Goal: Transaction & Acquisition: Obtain resource

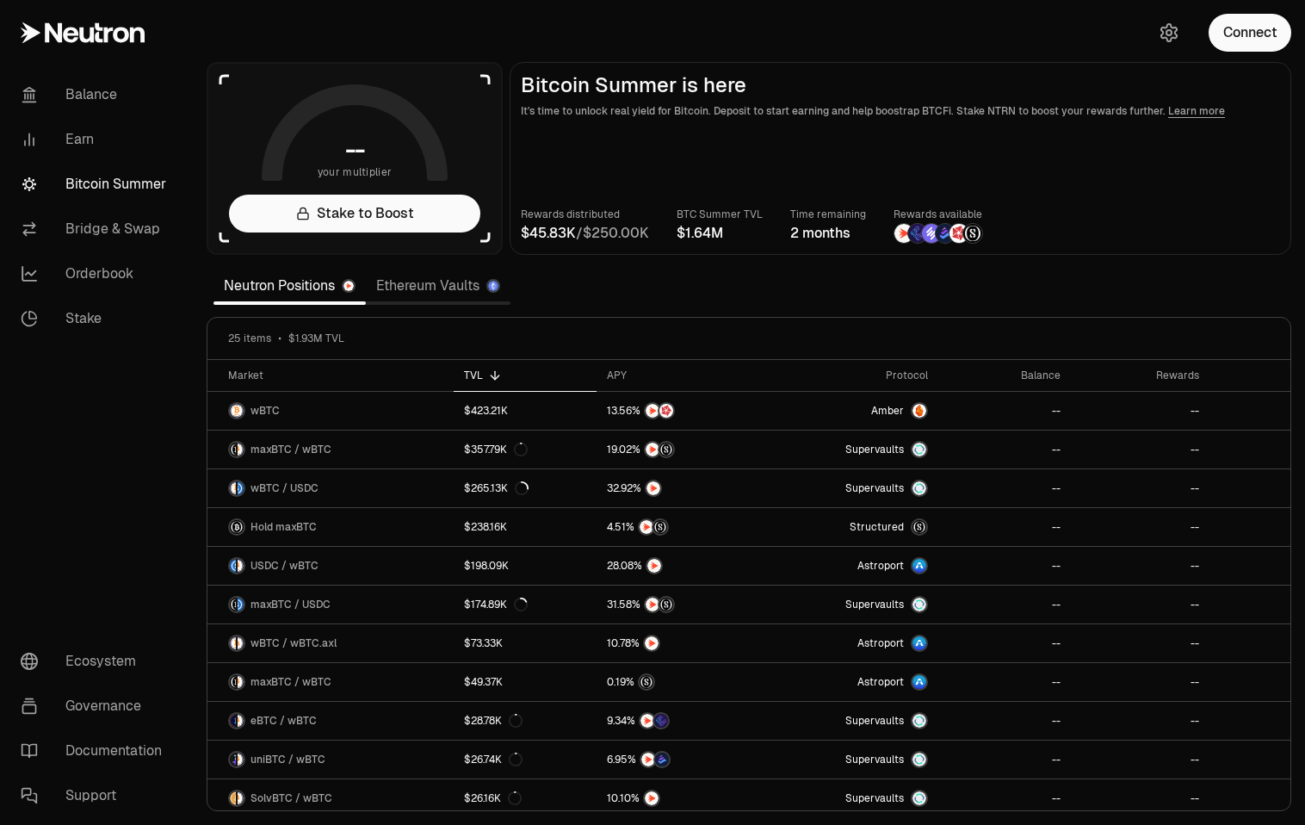
click at [931, 232] on img at bounding box center [931, 233] width 19 height 19
click at [921, 237] on div at bounding box center [931, 233] width 21 height 21
click at [1251, 22] on button "Connect" at bounding box center [1250, 33] width 83 height 38
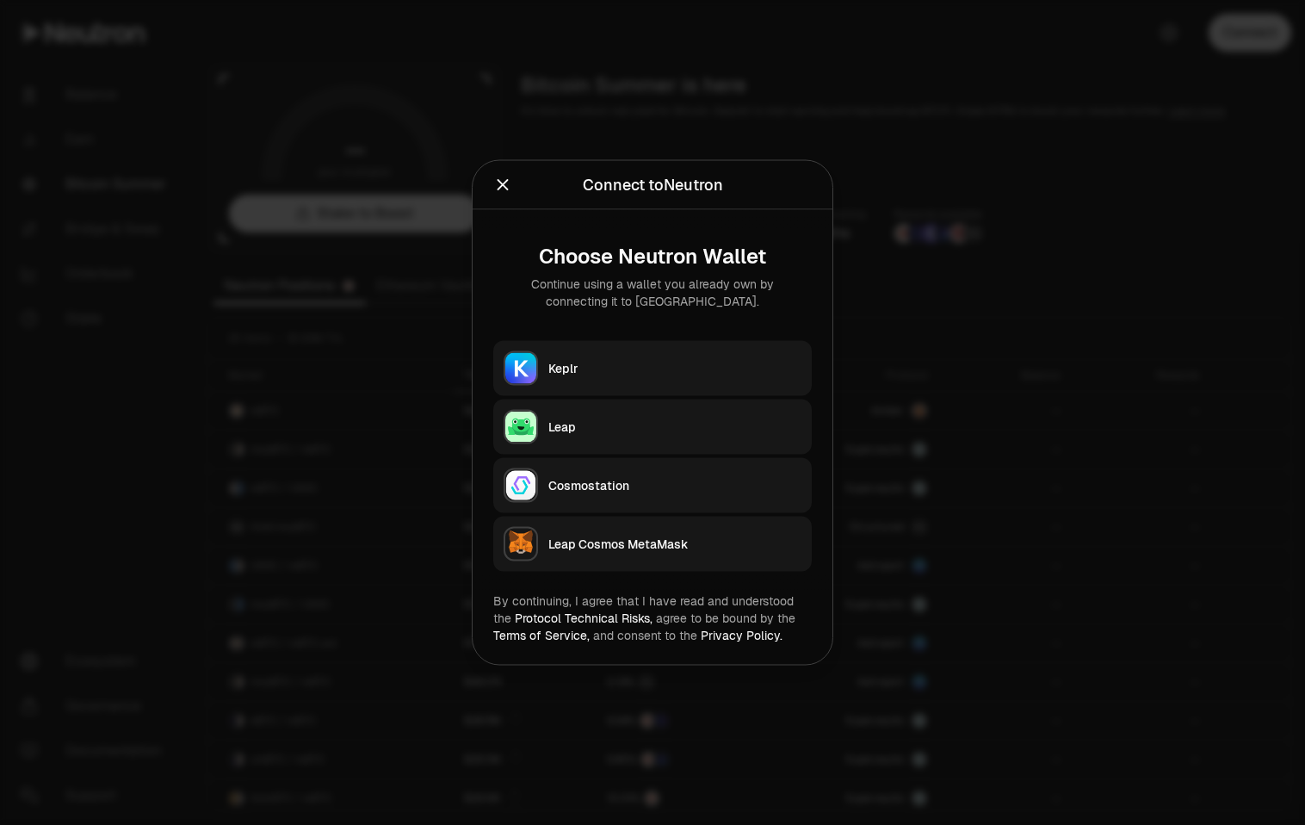
click at [573, 373] on div "Keplr" at bounding box center [674, 368] width 253 height 17
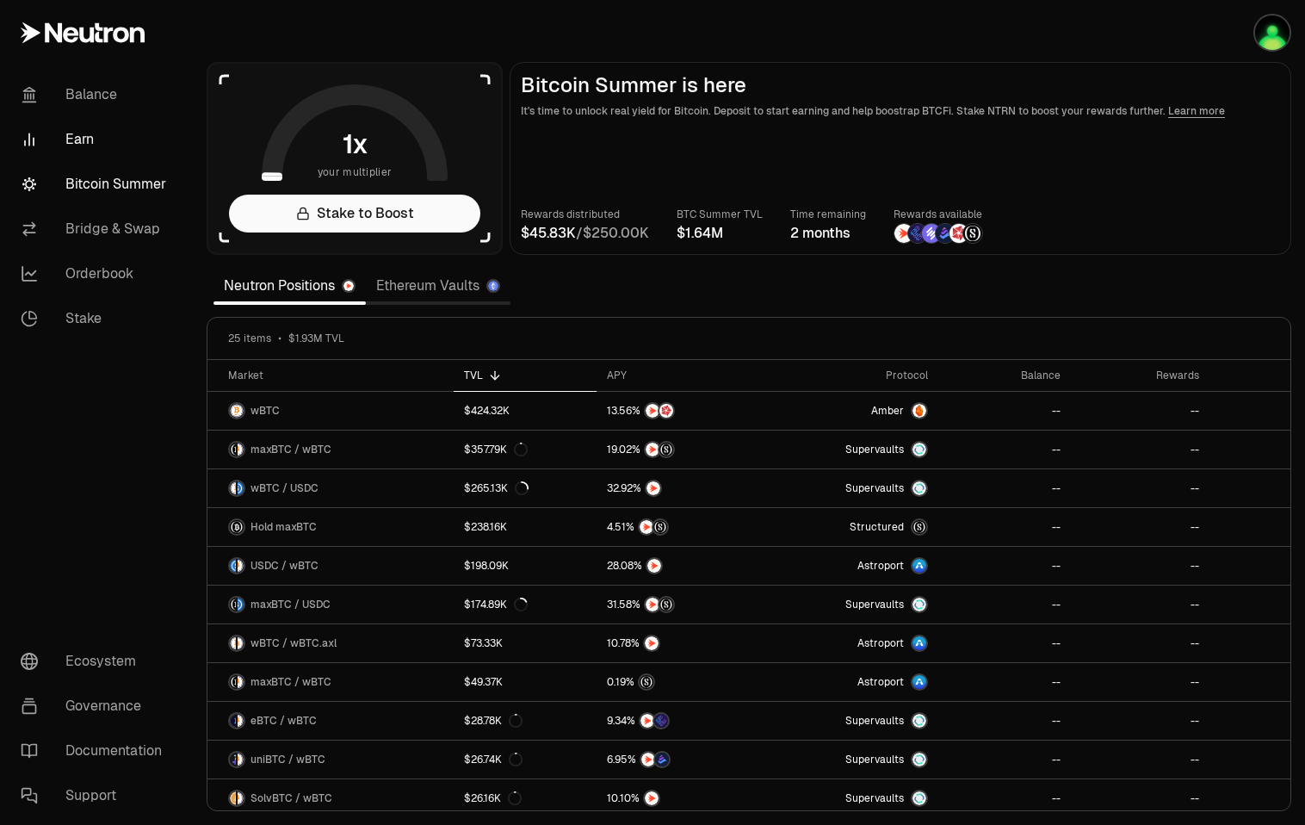
click at [73, 135] on link "Earn" at bounding box center [96, 139] width 179 height 45
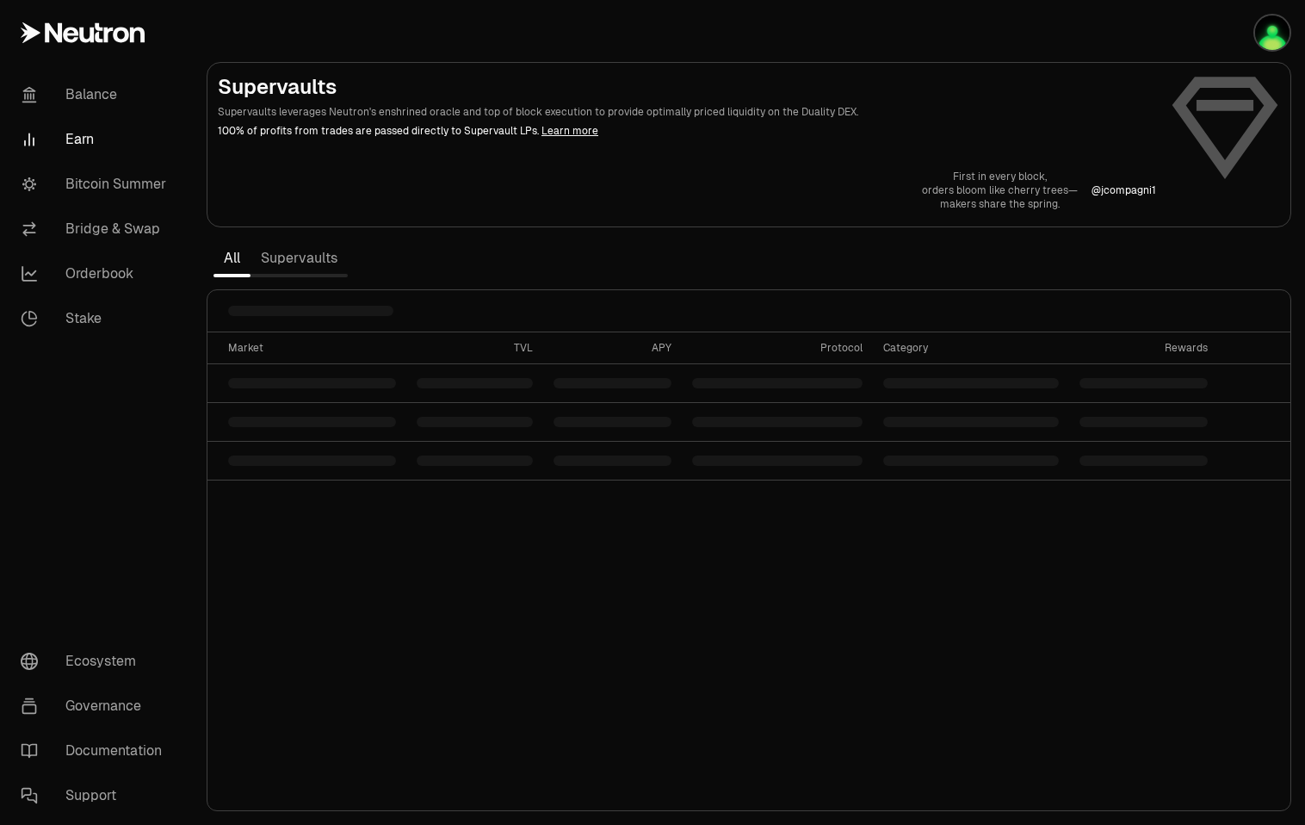
click at [294, 250] on link "Supervaults" at bounding box center [299, 258] width 97 height 34
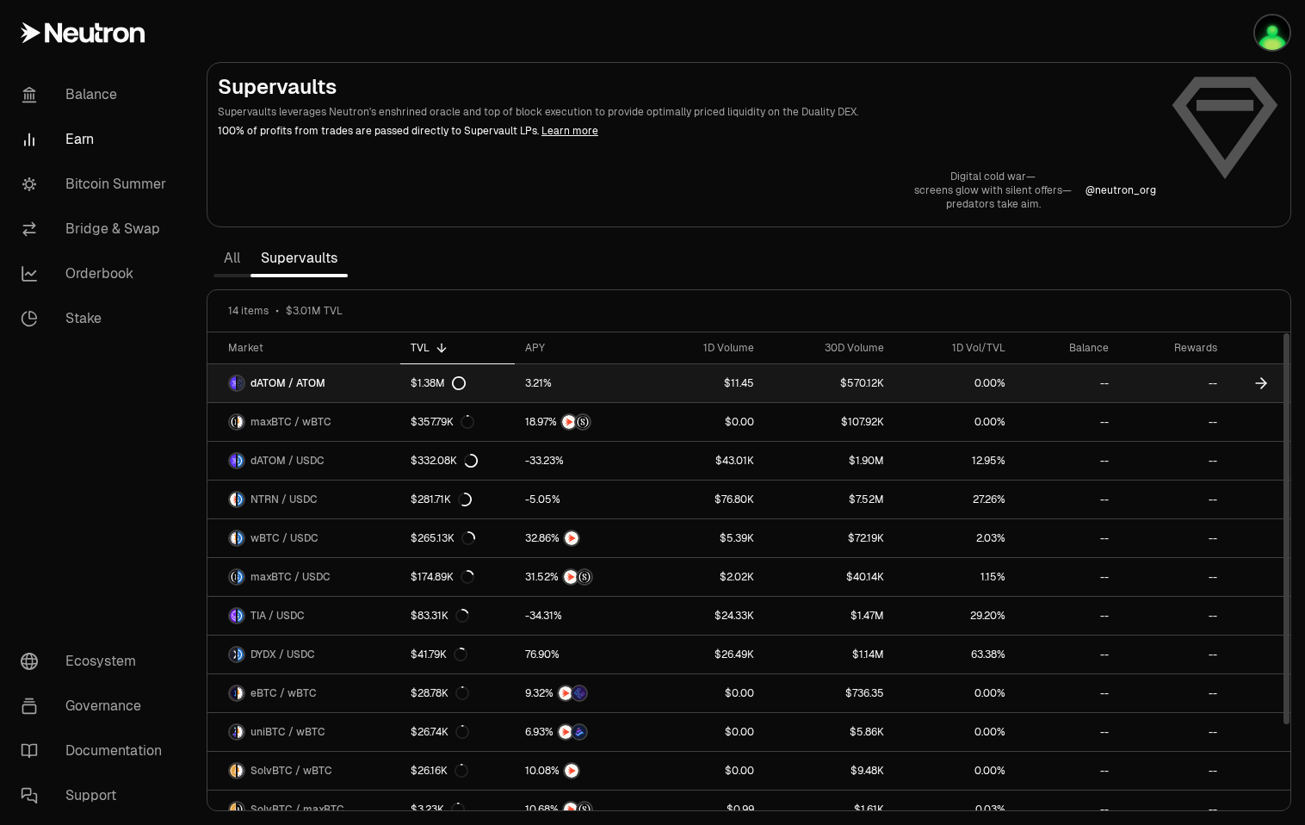
click at [314, 381] on span "dATOM / ATOM" at bounding box center [288, 383] width 75 height 14
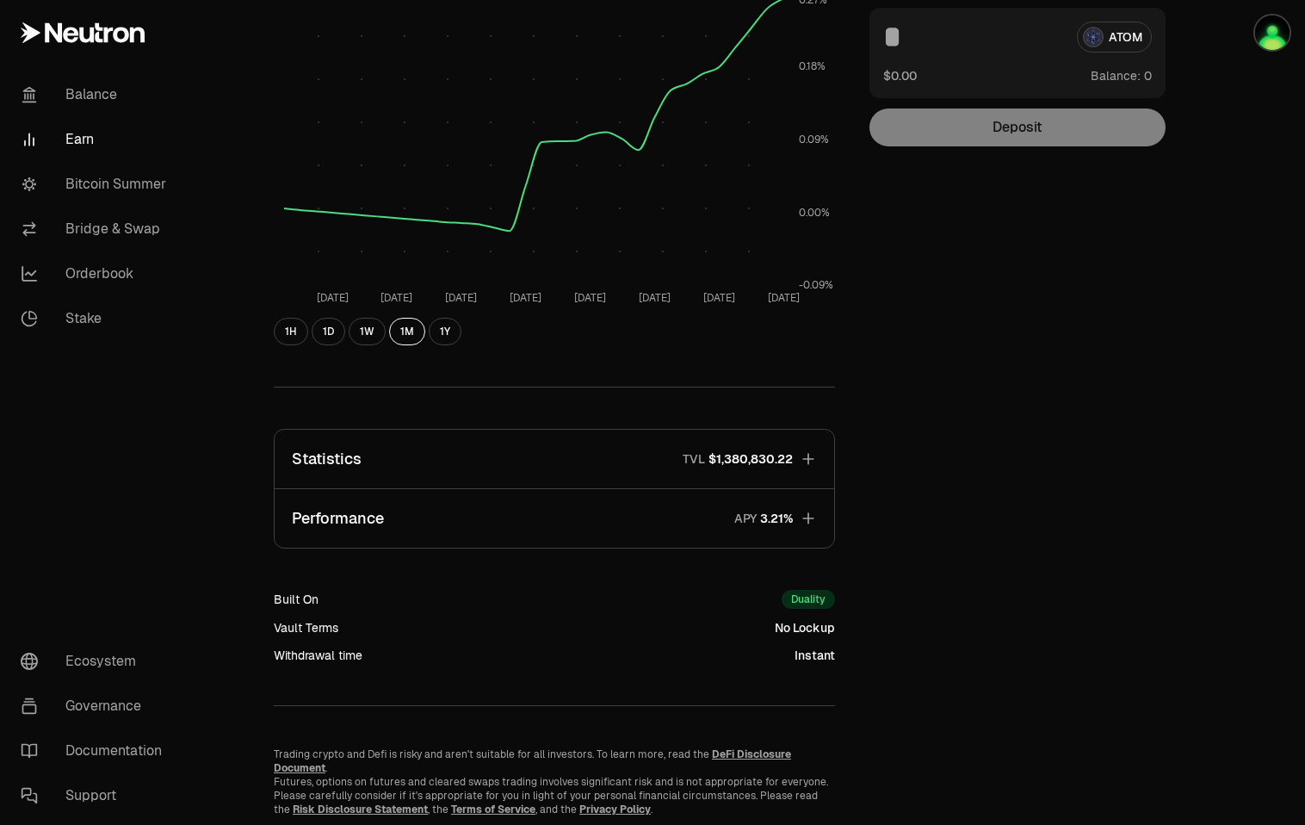
scroll to position [293, 0]
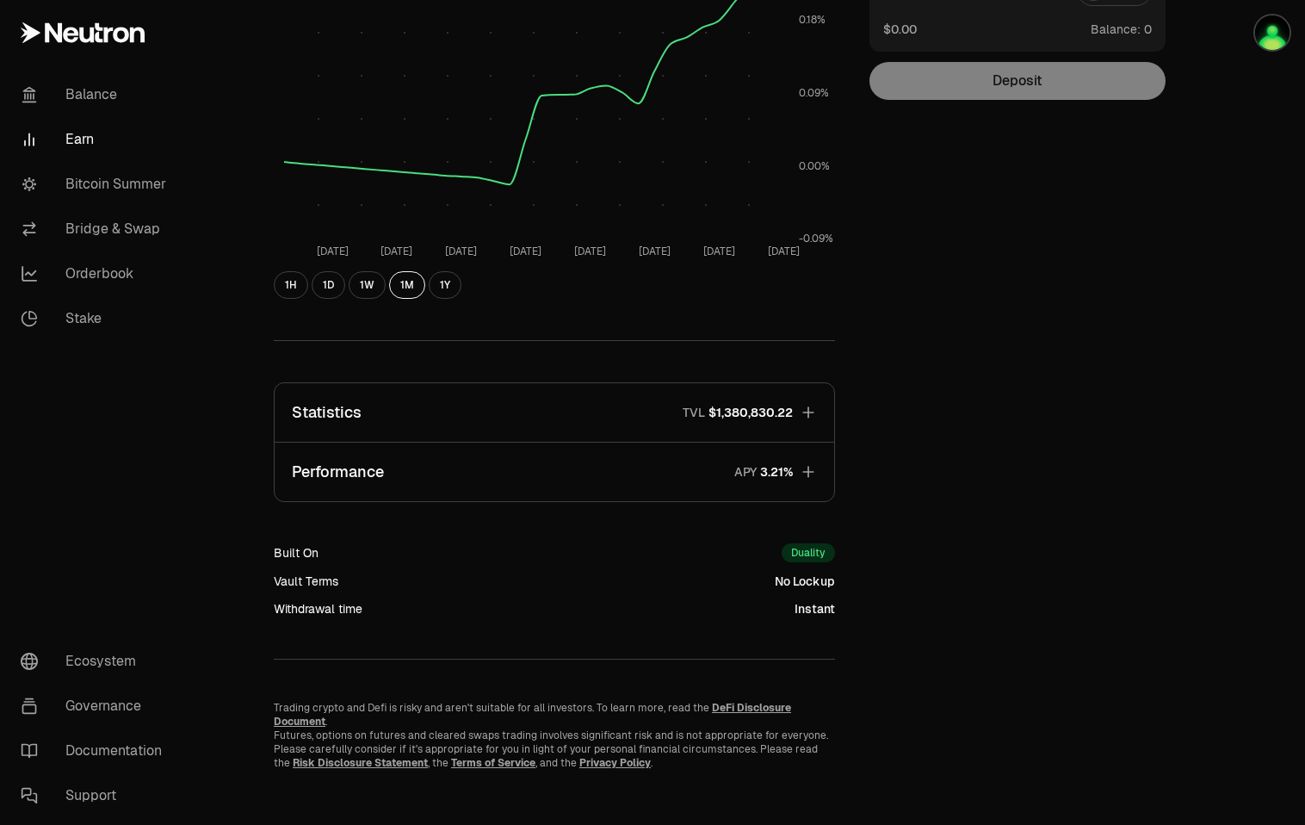
click at [802, 476] on icon "button" at bounding box center [808, 471] width 17 height 17
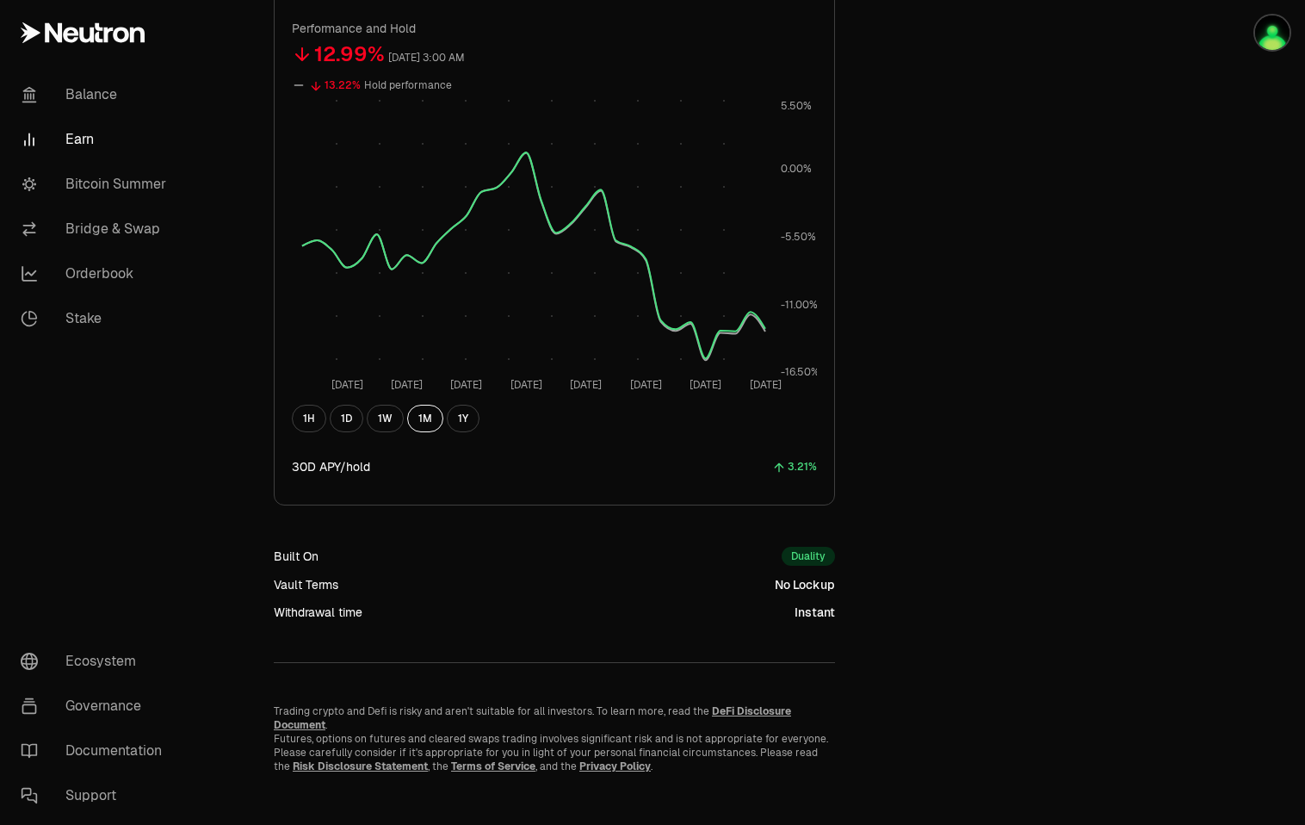
scroll to position [0, 0]
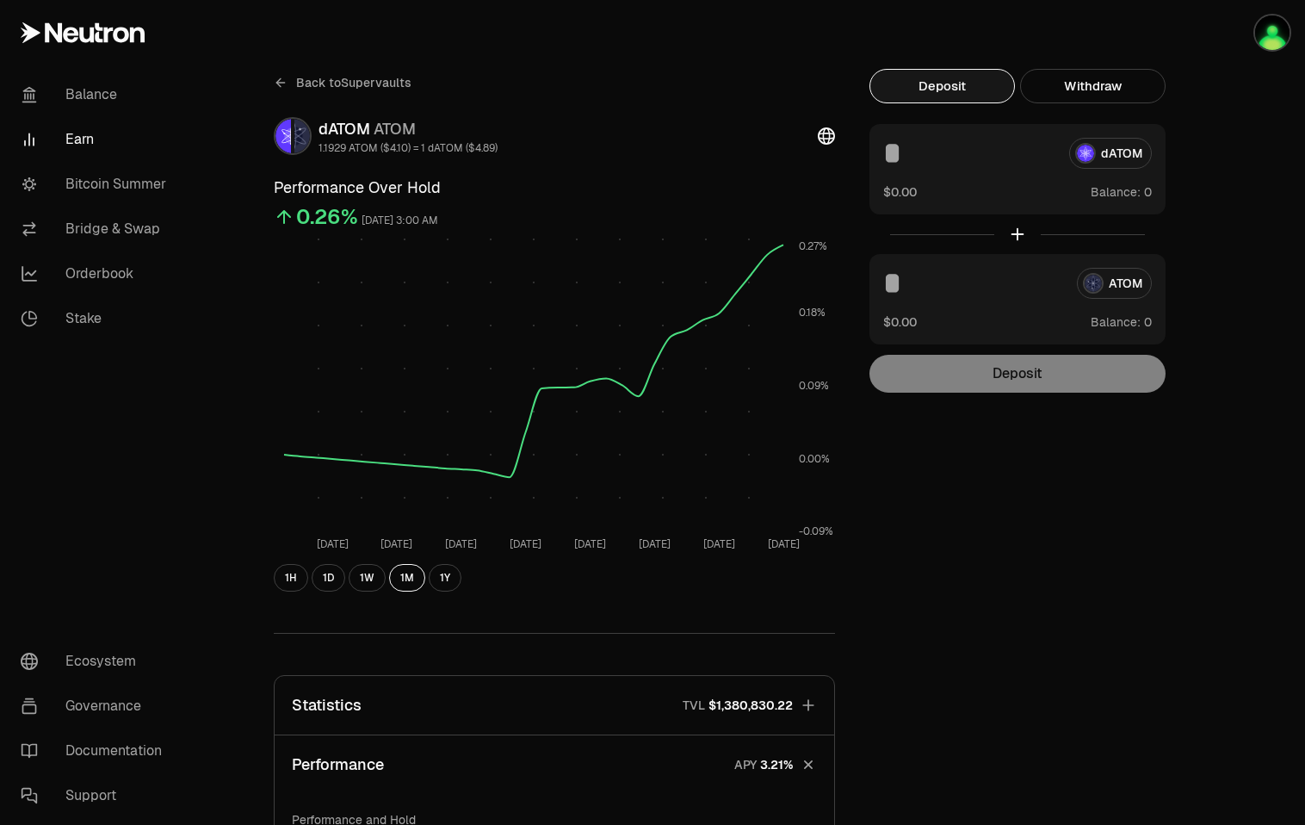
click at [279, 84] on icon at bounding box center [281, 83] width 14 height 14
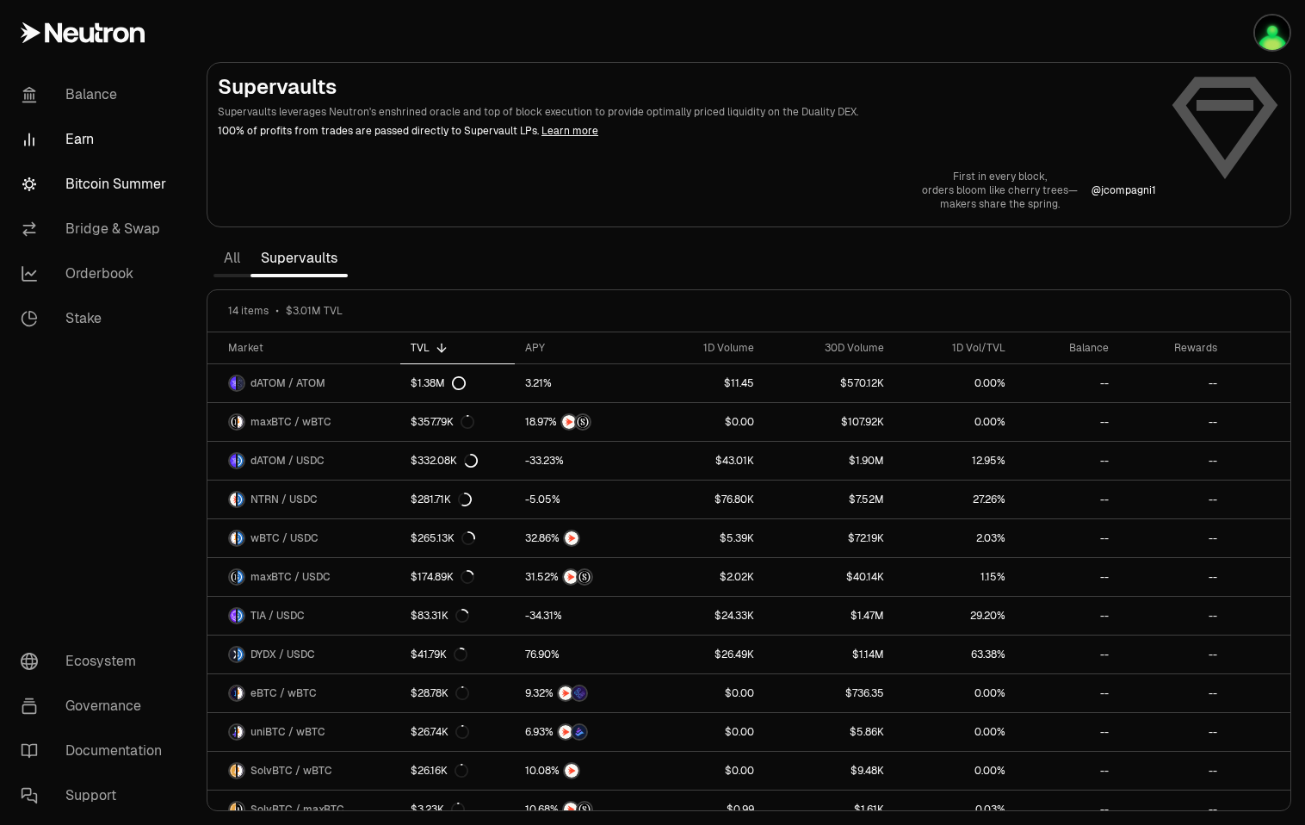
click at [107, 178] on link "Bitcoin Summer" at bounding box center [96, 184] width 179 height 45
